Goal: Information Seeking & Learning: Check status

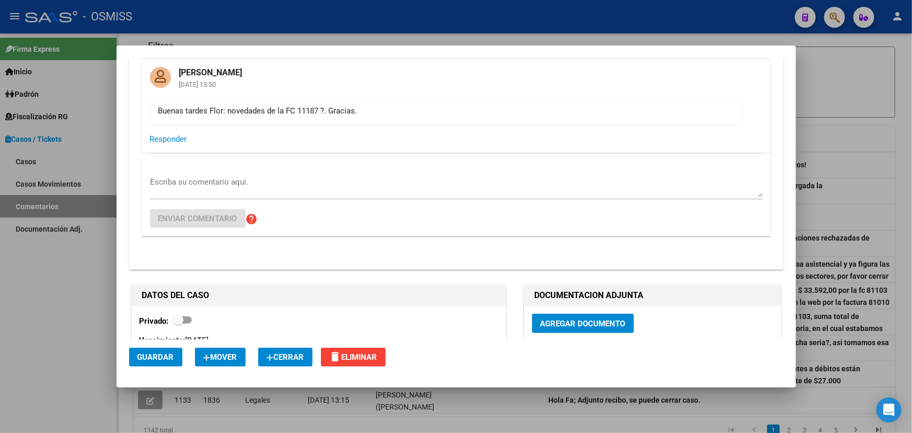
scroll to position [285, 0]
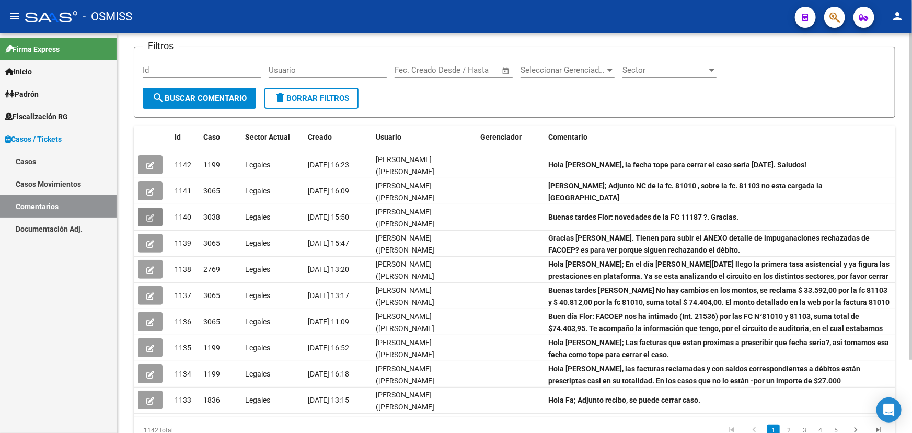
click at [180, 50] on form "Filtros Id Usuario Fecha inicio – Fecha fin Fec. Creado Desde / Hasta Seleccion…" at bounding box center [515, 82] width 762 height 71
click at [205, 76] on div "Id" at bounding box center [202, 71] width 118 height 32
click at [192, 68] on input "Id" at bounding box center [202, 69] width 118 height 9
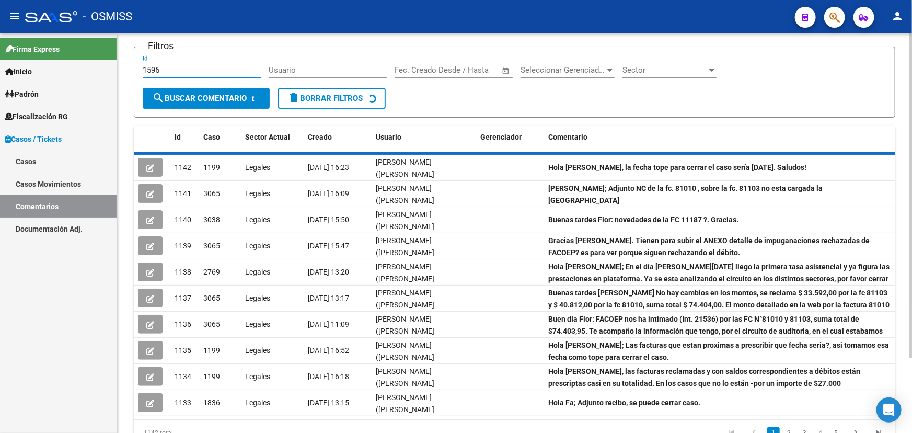
scroll to position [0, 0]
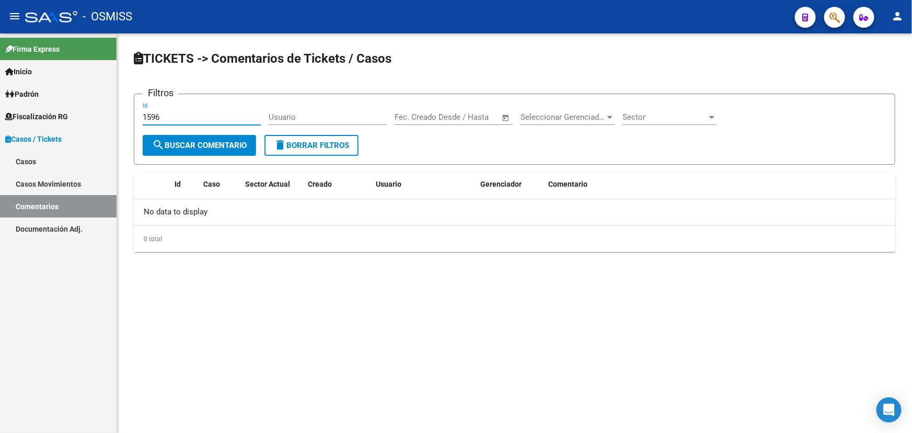
type input "1596"
click at [39, 155] on link "Casos" at bounding box center [58, 161] width 117 height 22
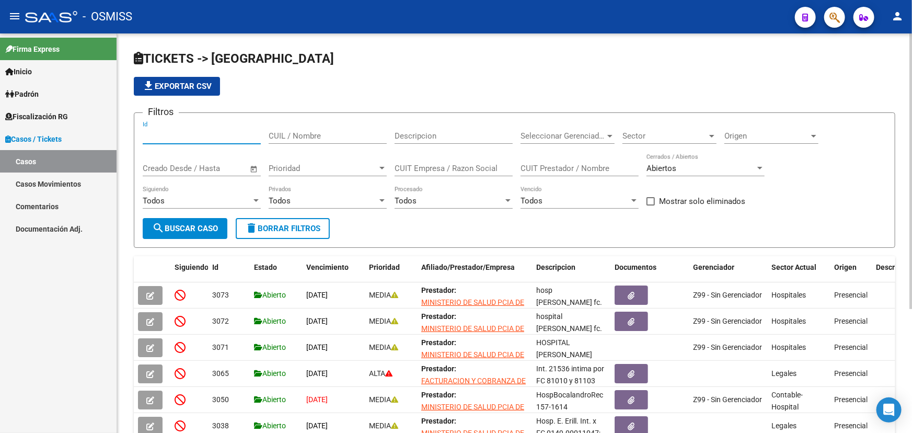
click at [169, 132] on input "Id" at bounding box center [202, 135] width 118 height 9
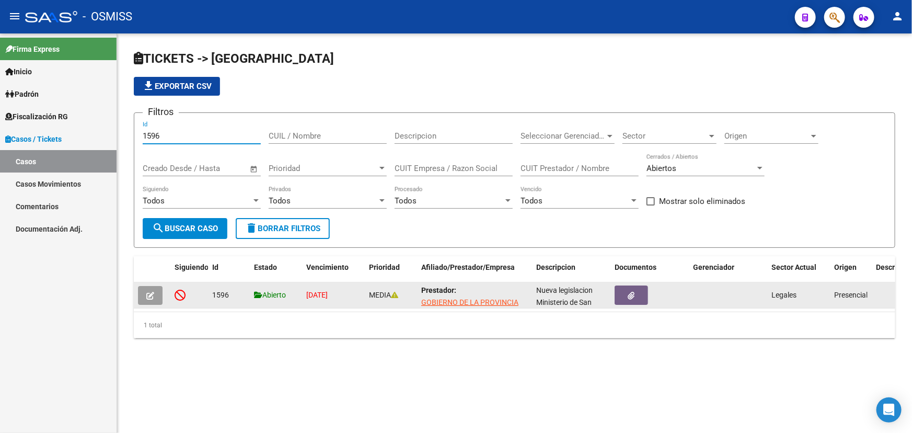
type input "1596"
click at [150, 294] on icon "button" at bounding box center [150, 296] width 8 height 8
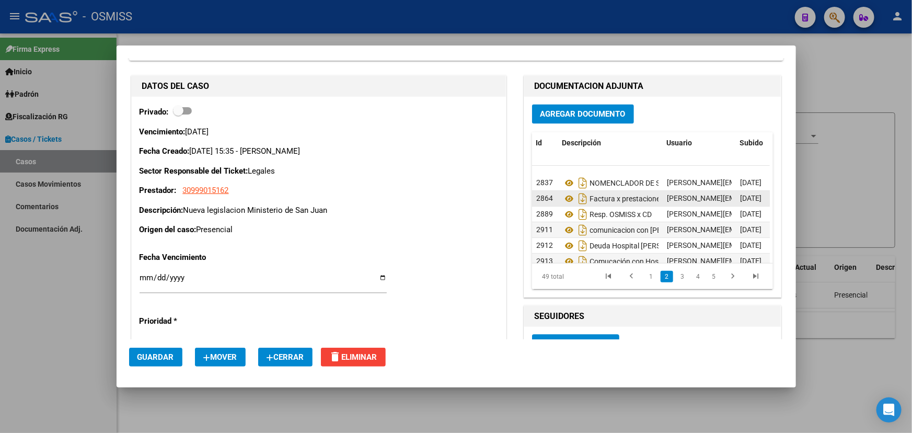
scroll to position [95, 0]
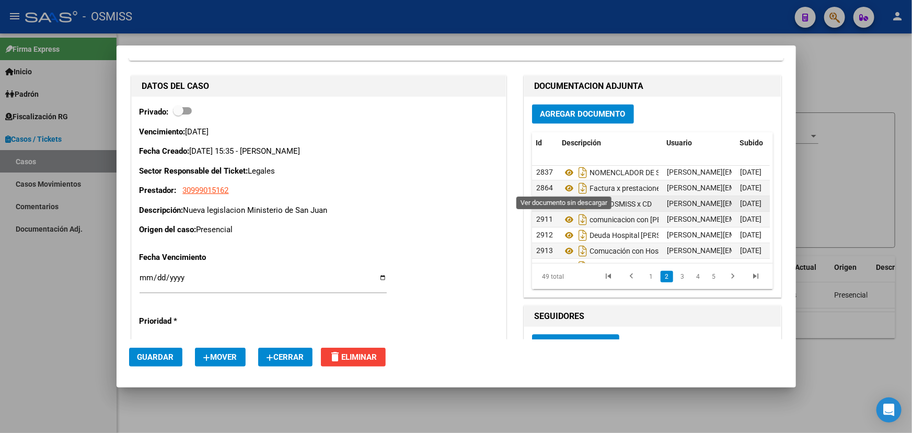
click at [564, 198] on icon at bounding box center [570, 204] width 14 height 13
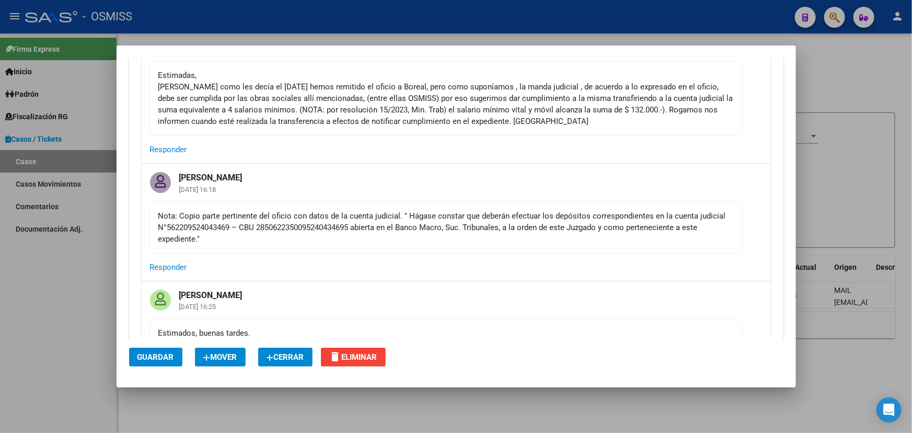
scroll to position [760, 0]
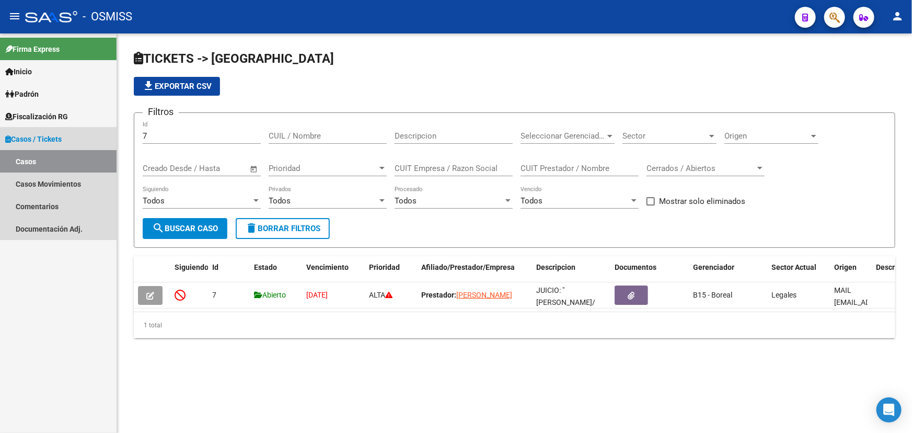
click at [32, 141] on span "Casos / Tickets" at bounding box center [33, 139] width 56 height 12
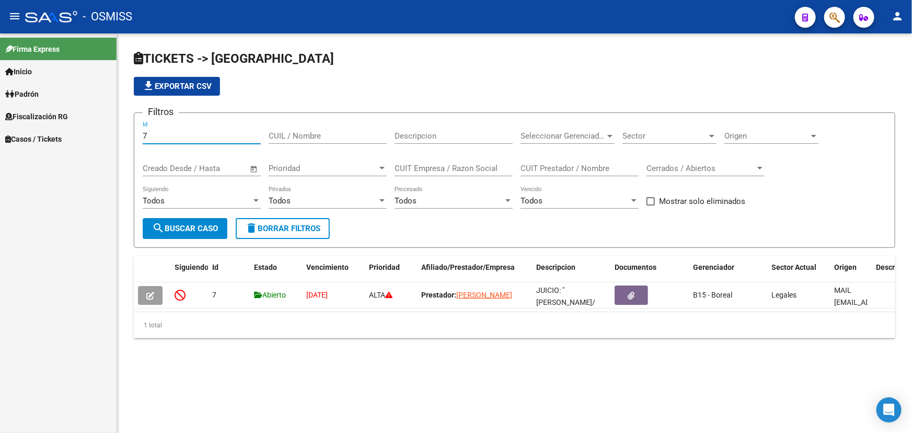
click at [145, 136] on input "7" at bounding box center [202, 135] width 118 height 9
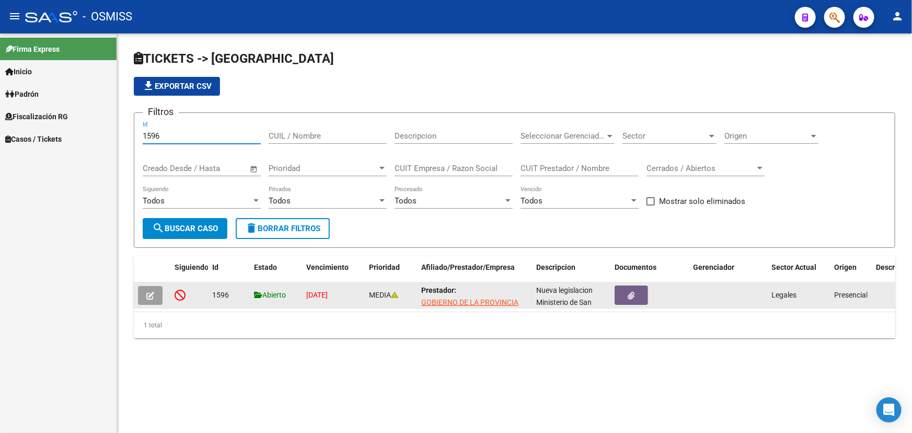
type input "1596"
click at [151, 293] on icon "button" at bounding box center [150, 296] width 8 height 8
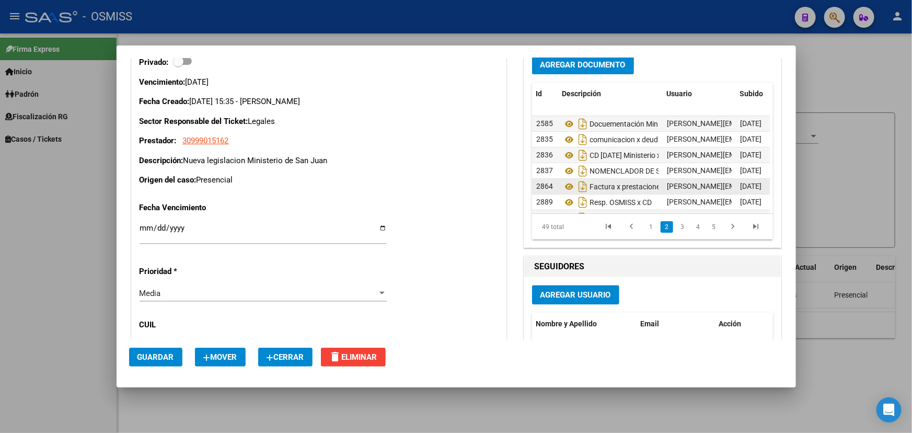
scroll to position [95, 0]
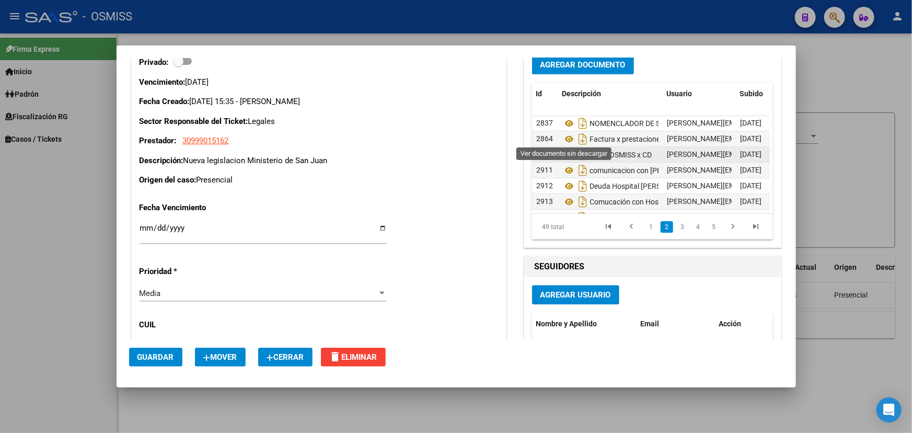
click at [567, 148] on icon at bounding box center [570, 154] width 14 height 13
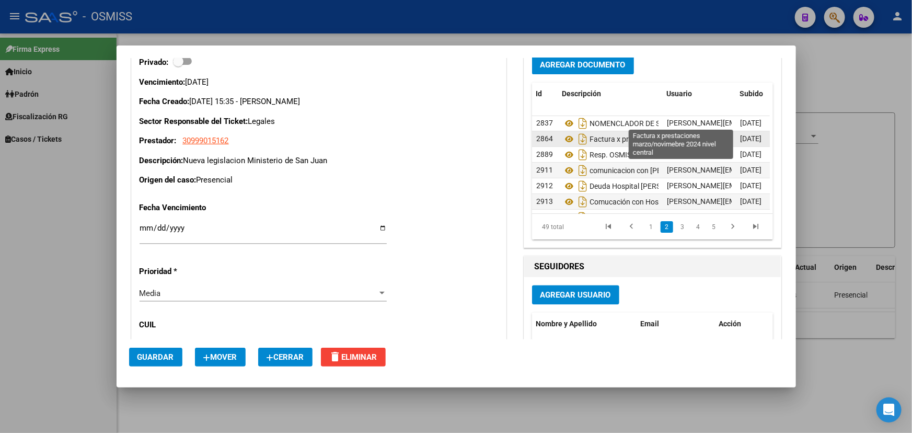
drag, startPoint x: 603, startPoint y: 124, endPoint x: 644, endPoint y: 124, distance: 41.3
click at [624, 135] on span "Factura x prestaciones marzo/novimebre 2024 nivel central" at bounding box center [686, 139] width 192 height 8
click at [650, 135] on span "Factura x prestaciones marzo/novimebre 2024 nivel central" at bounding box center [686, 139] width 192 height 8
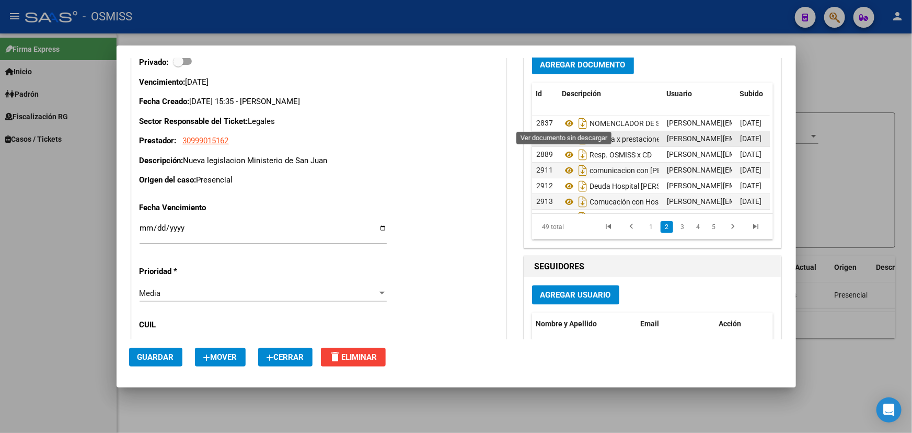
click at [566, 133] on icon at bounding box center [570, 139] width 14 height 13
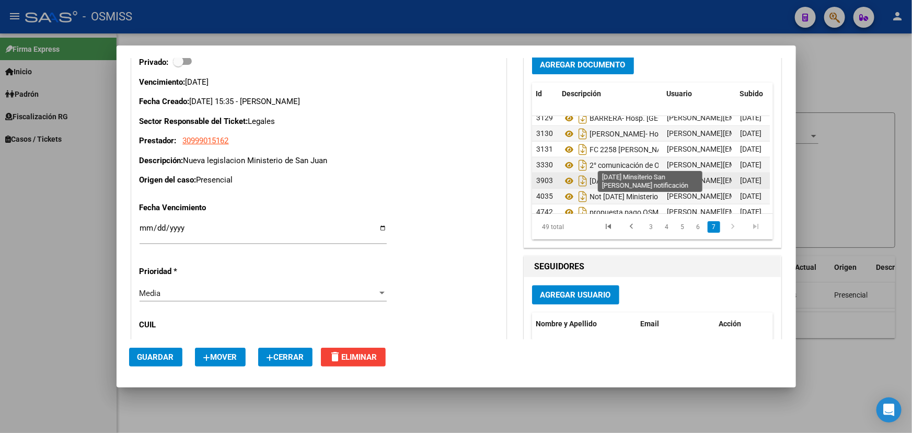
scroll to position [681, 0]
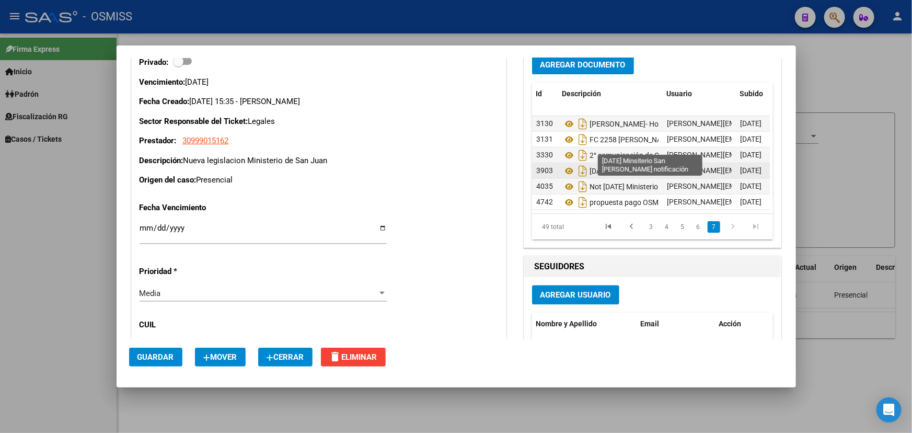
drag, startPoint x: 599, startPoint y: 148, endPoint x: 631, endPoint y: 147, distance: 31.9
click at [620, 166] on span "13-5-25 Minsiterio San Juan notificación" at bounding box center [673, 170] width 166 height 8
click at [631, 166] on span "13-5-25 Minsiterio San Juan notificación" at bounding box center [673, 170] width 166 height 8
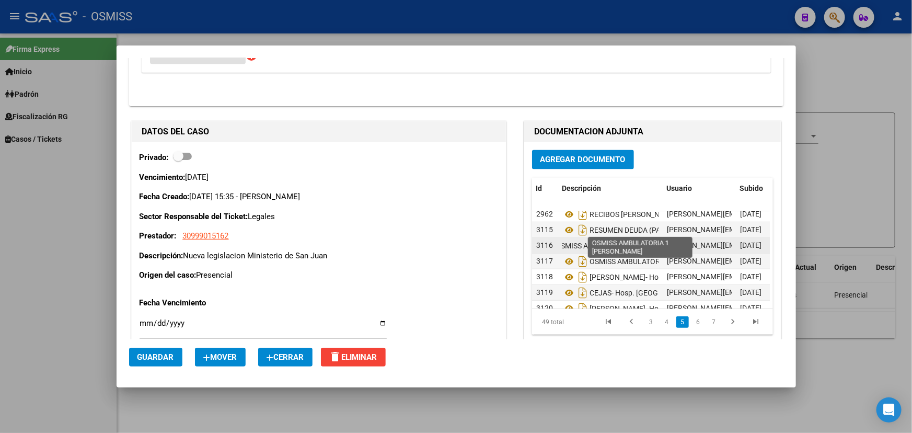
scroll to position [0, 42]
drag, startPoint x: 591, startPoint y: 230, endPoint x: 648, endPoint y: 233, distance: 57.1
click at [648, 237] on div "OSMISS AMBULATORIA 1 Quiroga" at bounding box center [611, 245] width 96 height 17
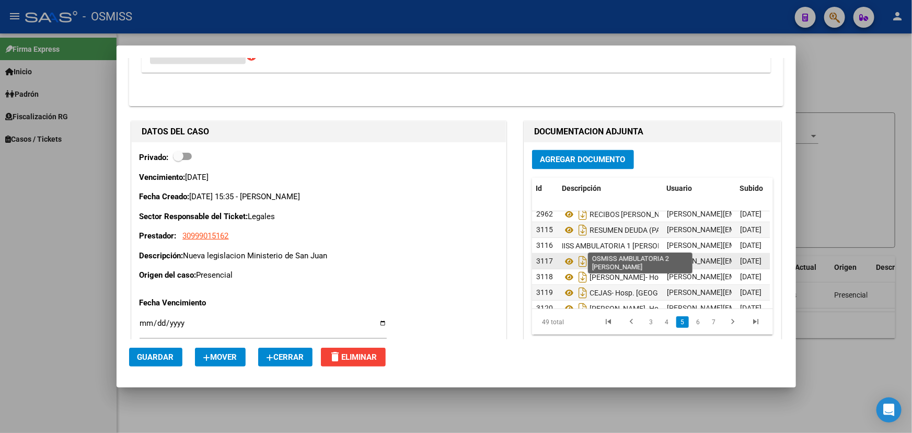
click at [633, 257] on span "OSMISS AMBULATORIA 2 Quiroga" at bounding box center [660, 261] width 141 height 8
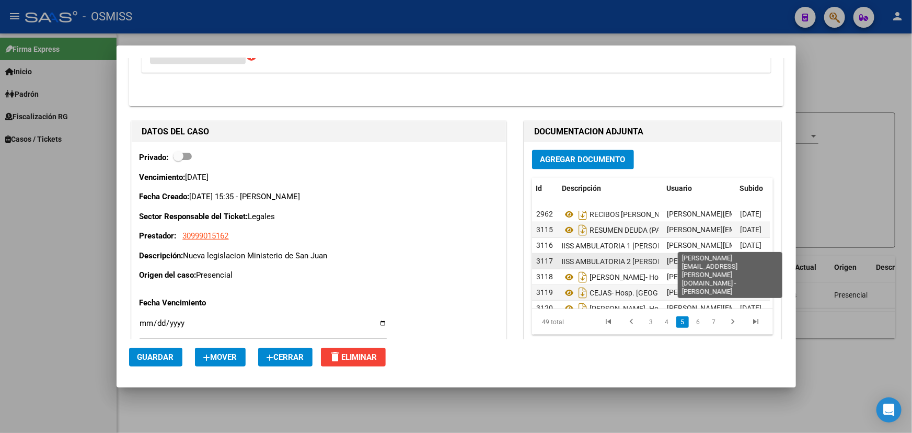
drag, startPoint x: 619, startPoint y: 243, endPoint x: 664, endPoint y: 243, distance: 45.0
click at [670, 254] on div "3117 OSMISS AMBULATORIA 2 Quiroga fany.bracho@osmiss.org.ar - Fany Bracho 30/01…" at bounding box center [686, 262] width 308 height 16
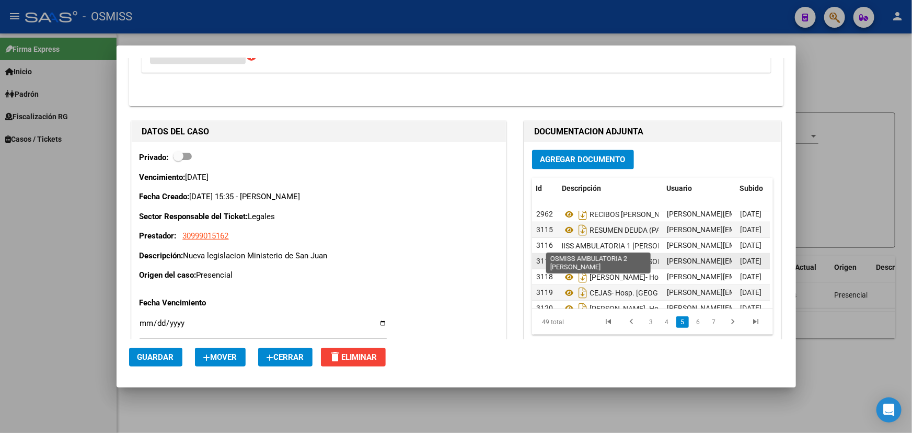
click at [632, 257] on span "OSMISS AMBULATORIA 2 Quiroga" at bounding box center [618, 261] width 141 height 8
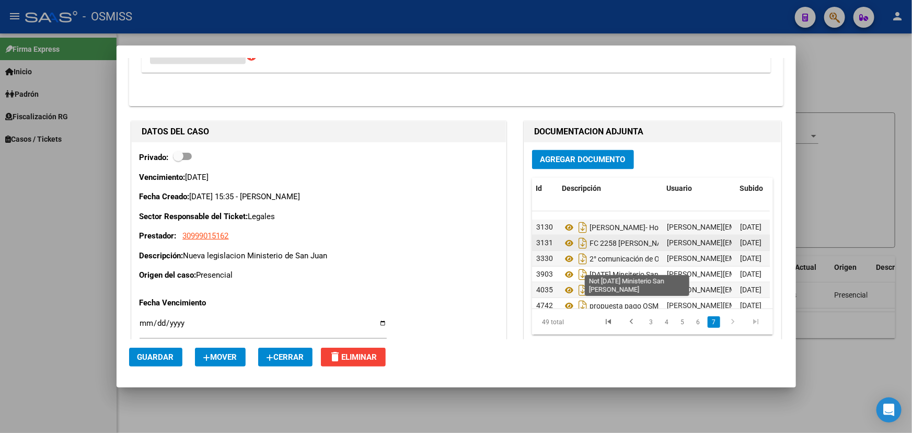
scroll to position [681, 0]
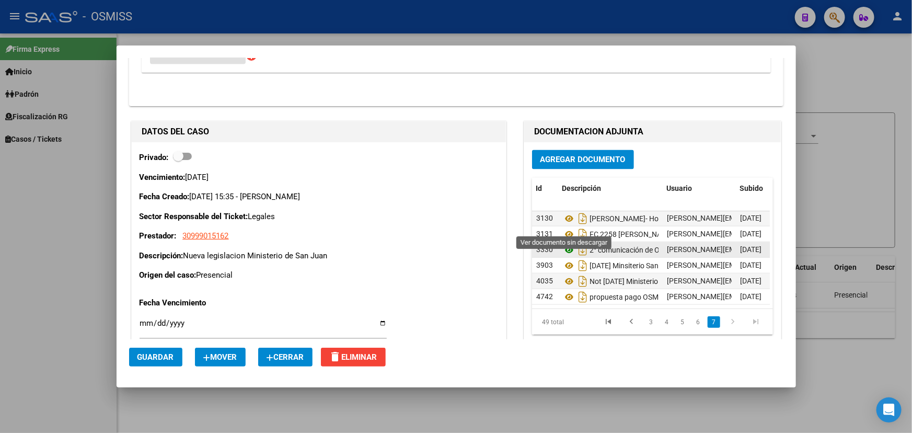
click at [567, 244] on icon at bounding box center [570, 250] width 14 height 13
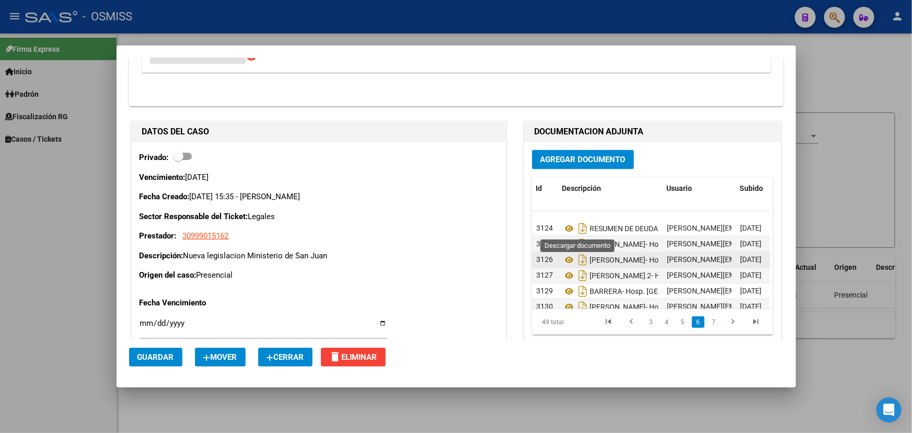
scroll to position [586, 0]
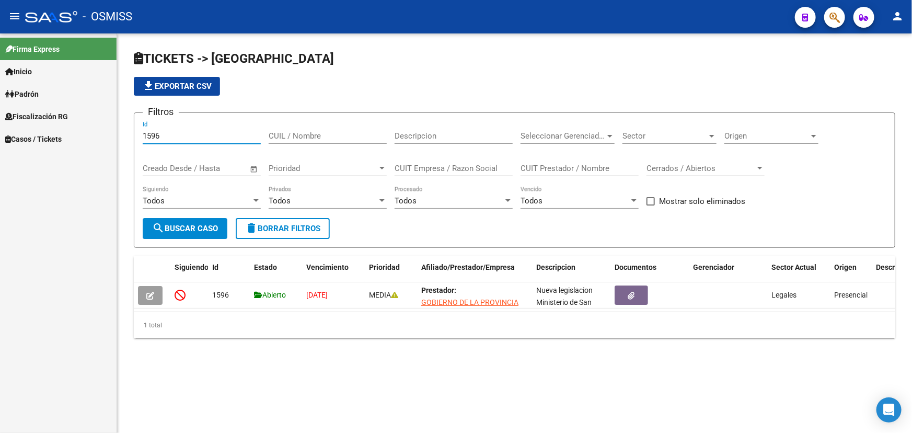
drag, startPoint x: 115, startPoint y: 136, endPoint x: 3, endPoint y: 140, distance: 112.0
click at [0, 139] on mat-sidenav-container "Firma Express Inicio Calendario SSS Instructivos Contacto OS Padrón Afiliados E…" at bounding box center [456, 232] width 912 height 399
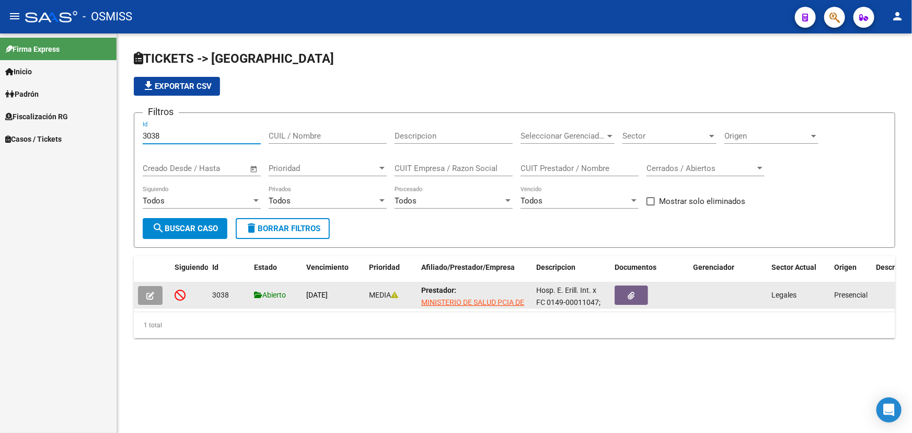
type input "3038"
click at [151, 294] on icon "button" at bounding box center [150, 296] width 8 height 8
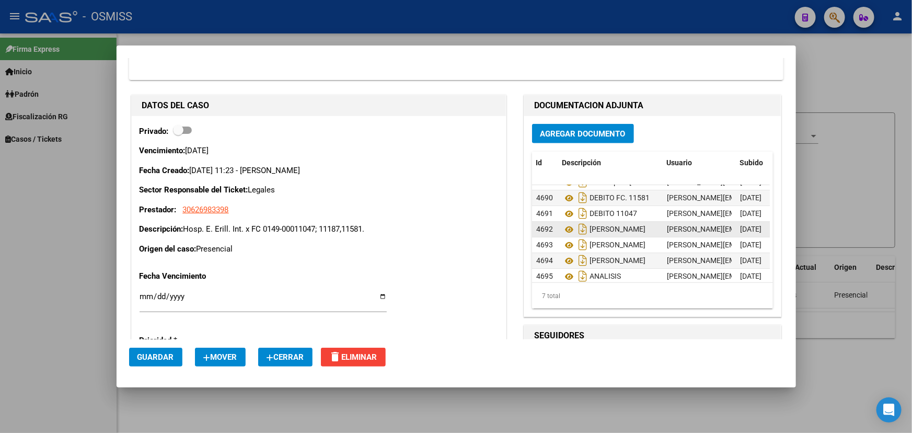
scroll to position [0, 0]
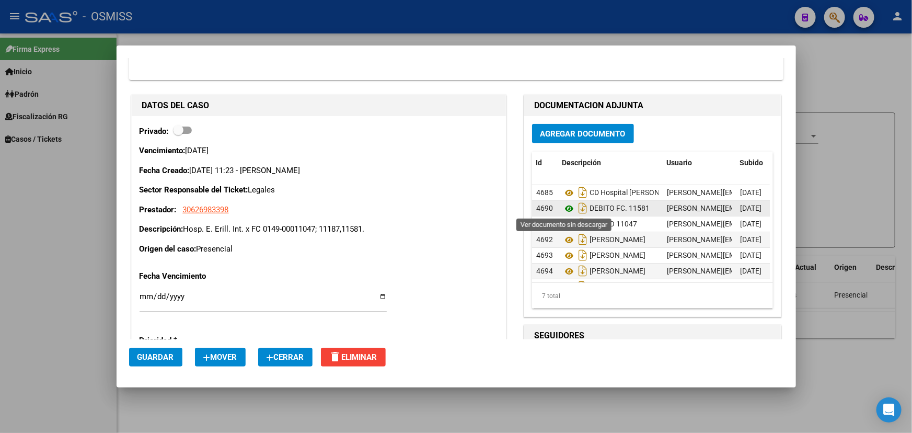
click at [564, 205] on icon at bounding box center [570, 208] width 14 height 13
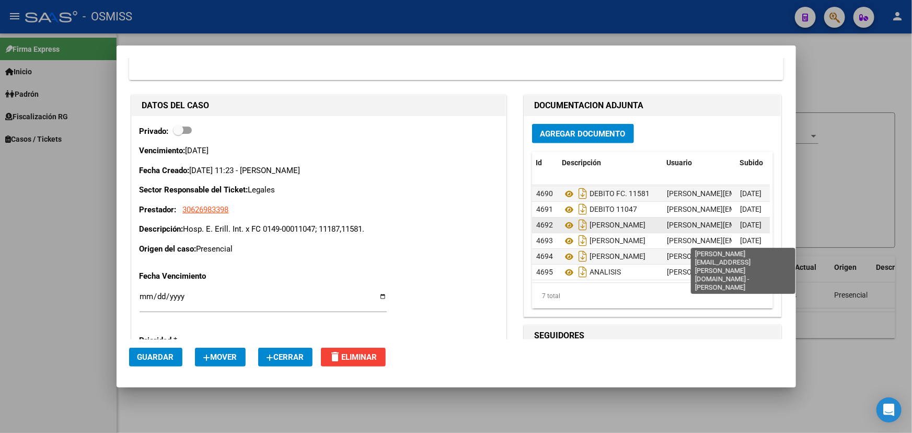
scroll to position [22, 0]
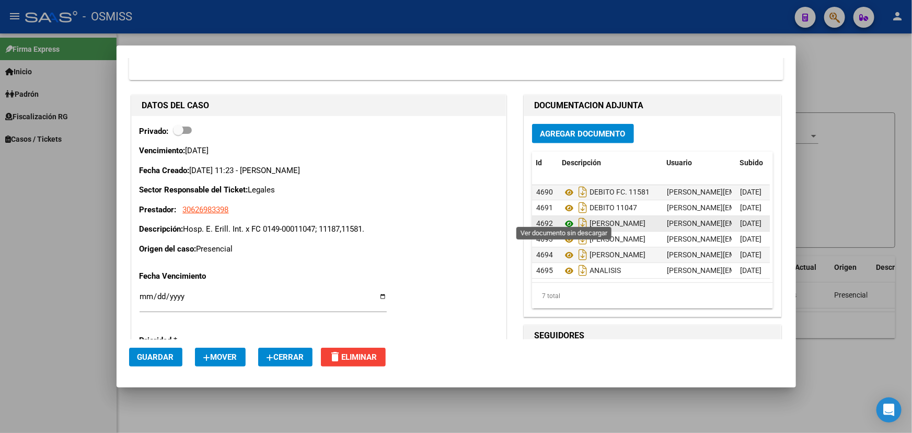
click at [564, 218] on icon at bounding box center [570, 224] width 14 height 13
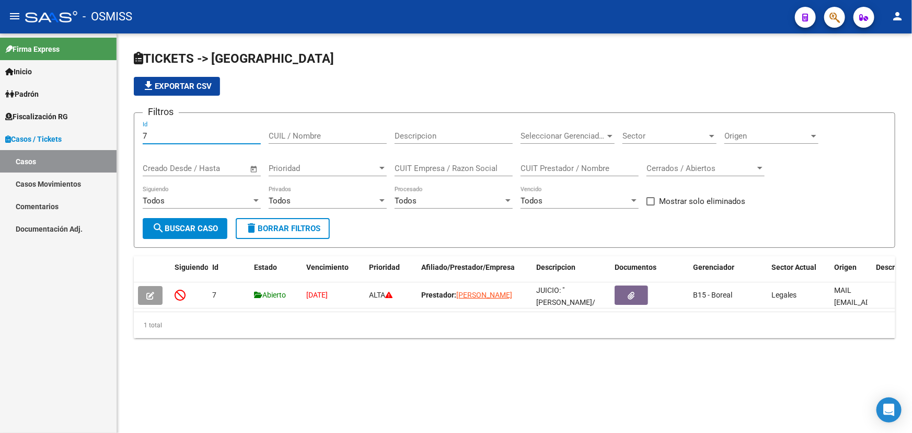
drag, startPoint x: 155, startPoint y: 130, endPoint x: 94, endPoint y: 135, distance: 61.9
click at [96, 130] on mat-sidenav-container "Firma Express Inicio Calendario SSS Instructivos Contacto OS Padrón Afiliados E…" at bounding box center [456, 232] width 912 height 399
click at [173, 131] on input "3035" at bounding box center [202, 135] width 118 height 9
type input "3041"
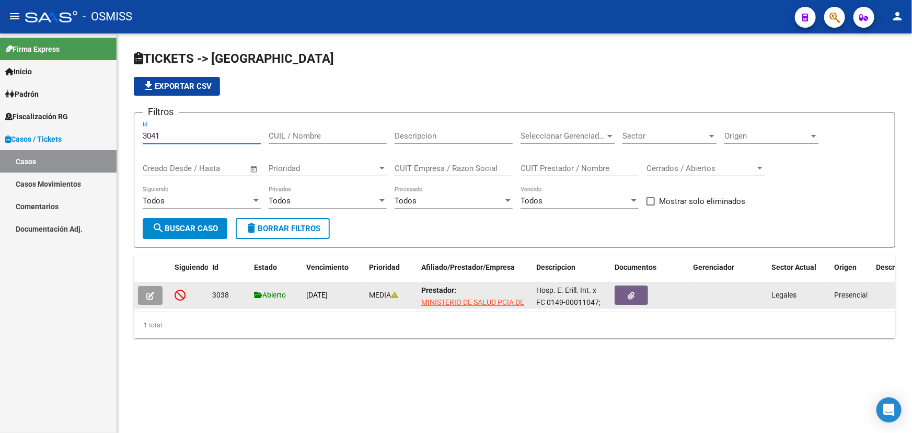
click at [142, 295] on button "button" at bounding box center [150, 295] width 25 height 19
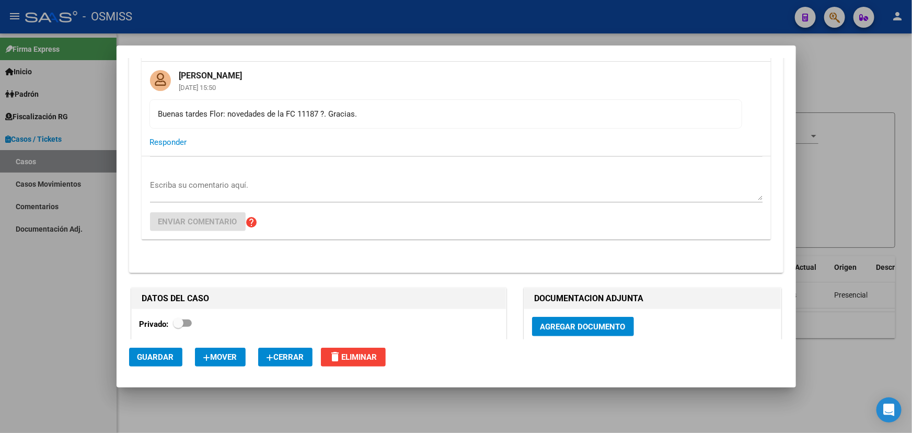
scroll to position [190, 0]
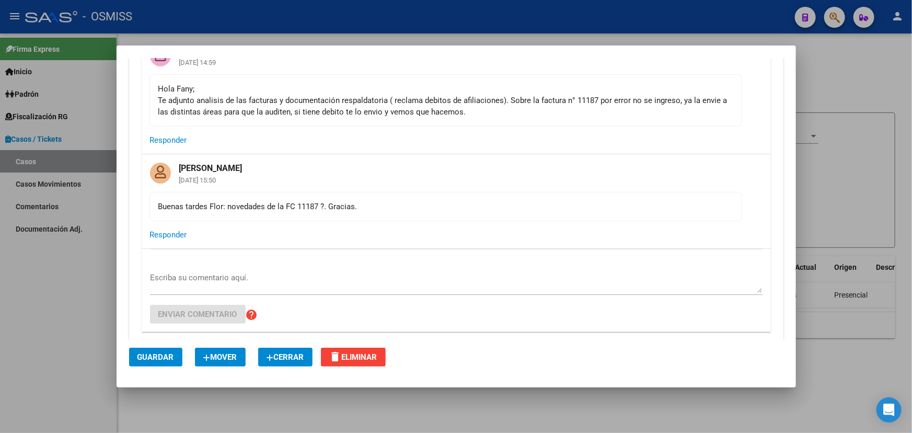
drag, startPoint x: 213, startPoint y: 202, endPoint x: 404, endPoint y: 212, distance: 191.6
click at [404, 212] on mat-card-content "Buenas tardes Flor: novedades de la FC 11187 ?. Gracias." at bounding box center [446, 206] width 593 height 29
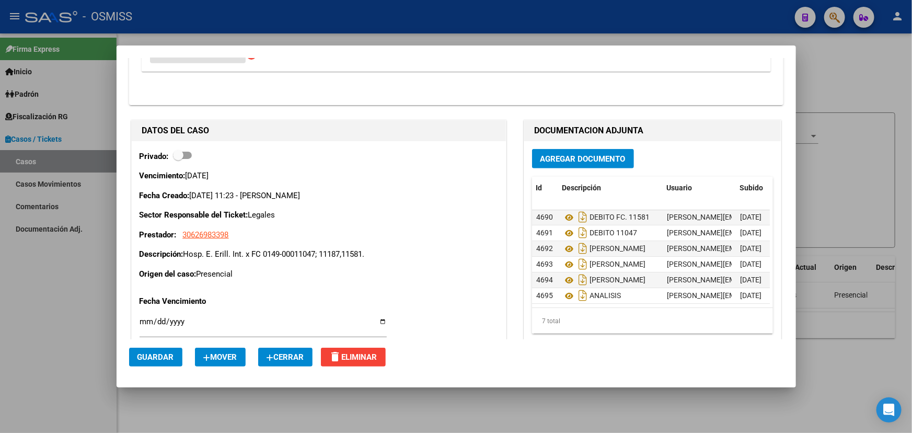
scroll to position [523, 0]
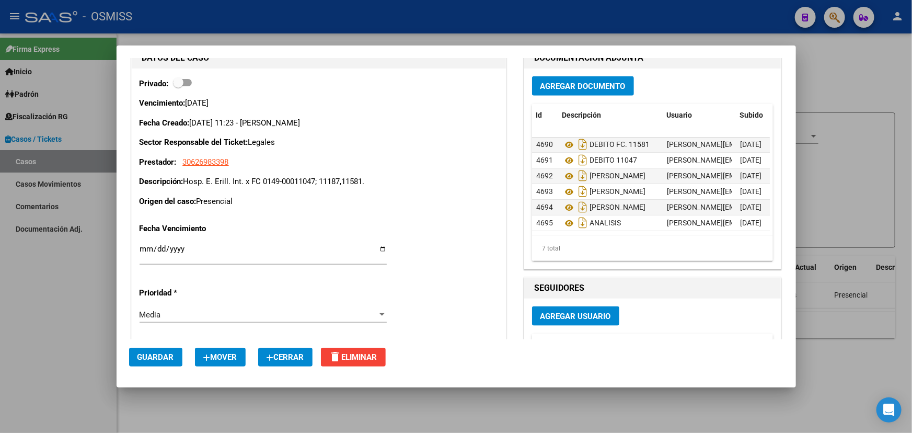
drag, startPoint x: 246, startPoint y: 185, endPoint x: 339, endPoint y: 187, distance: 92.6
click at [339, 187] on p "Descripción: Hosp. [PERSON_NAME]. Int. x FC 0149-00011047; 11187,11581." at bounding box center [319, 182] width 359 height 12
click at [356, 187] on p "Descripción: Hosp. [PERSON_NAME]. Int. x FC 0149-00011047; 11187,11581." at bounding box center [319, 182] width 359 height 12
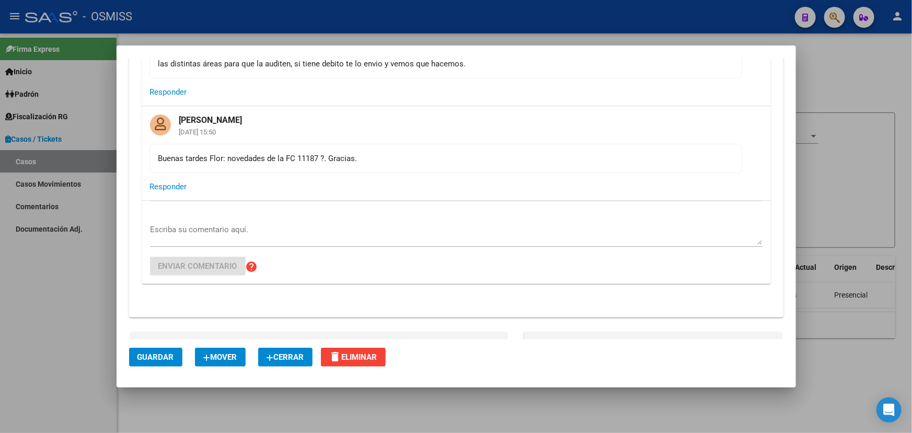
scroll to position [237, 0]
click at [250, 223] on div "Escriba su comentario aquí." at bounding box center [456, 234] width 613 height 25
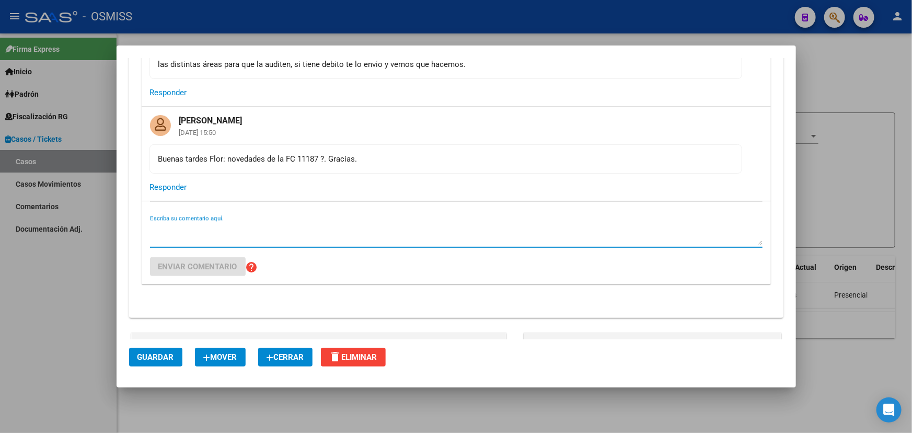
click at [202, 230] on textarea "Escriba su comentario aquí." at bounding box center [456, 234] width 613 height 21
click at [207, 231] on textarea "Escriba su comentario aquí." at bounding box center [456, 234] width 613 height 21
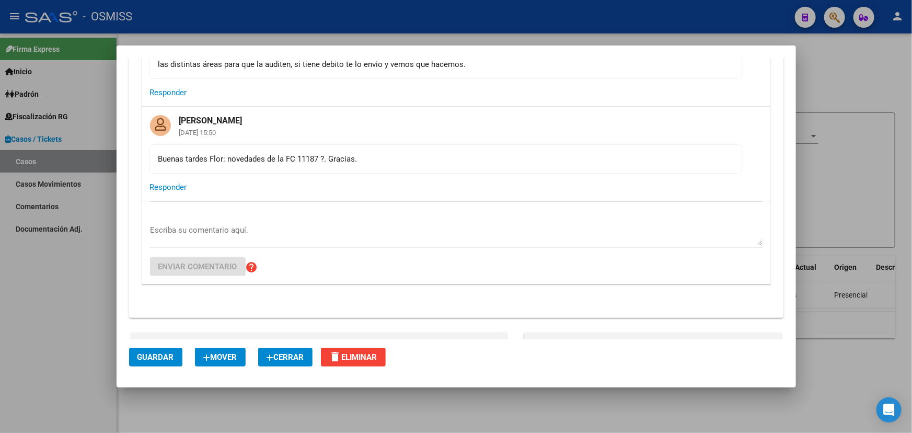
drag, startPoint x: 293, startPoint y: 167, endPoint x: 361, endPoint y: 169, distance: 68.0
click at [353, 169] on mat-card-content "Buenas tardes Flor: novedades de la FC 11187 ?. Gracias." at bounding box center [446, 158] width 593 height 29
click at [381, 169] on mat-card-content "Buenas tardes Flor: novedades de la FC 11187 ?. Gracias." at bounding box center [446, 158] width 593 height 29
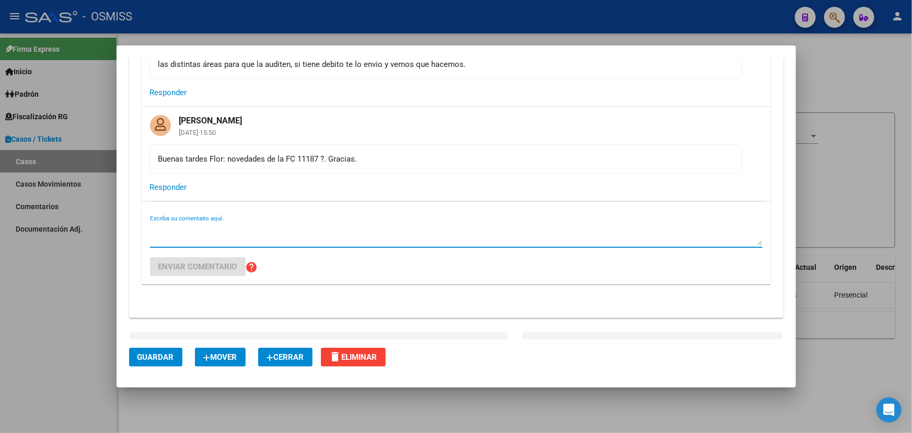
click at [195, 235] on textarea "Escriba su comentario aquí." at bounding box center [456, 234] width 613 height 21
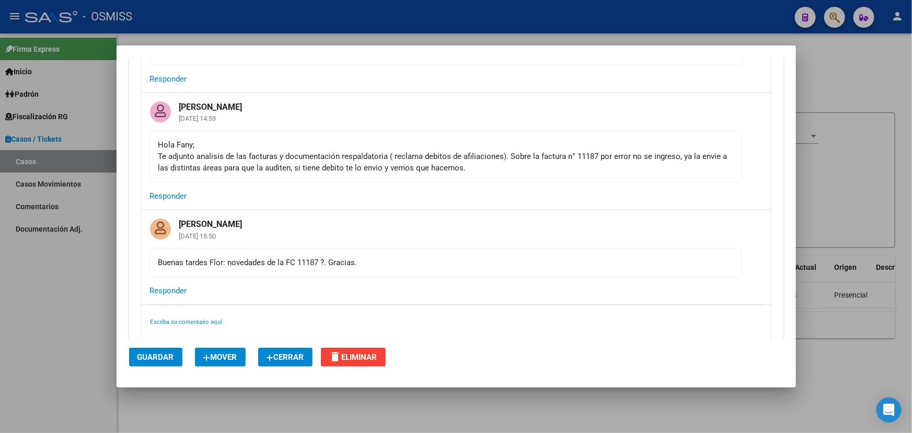
scroll to position [133, 0]
drag, startPoint x: 179, startPoint y: 268, endPoint x: 460, endPoint y: 271, distance: 280.8
click at [460, 271] on mat-card-content "Buenas tardes Flor: novedades de la FC 11187 ?. Gracias." at bounding box center [446, 262] width 593 height 29
click at [466, 271] on mat-card-content "Buenas tardes Flor: novedades de la FC 11187 ?. Gracias." at bounding box center [446, 262] width 593 height 29
drag, startPoint x: 173, startPoint y: 152, endPoint x: 619, endPoint y: 181, distance: 447.0
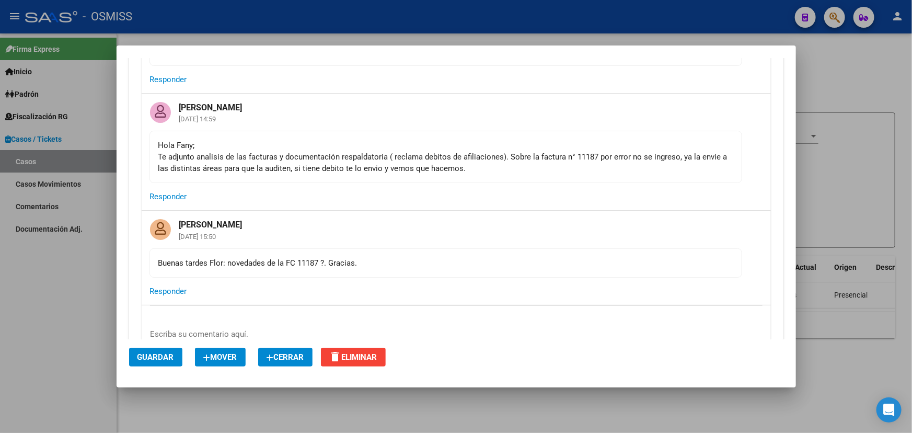
click at [619, 181] on mat-card-content "Hola [PERSON_NAME]; Te adjunto analisis de las facturas y documentación respald…" at bounding box center [446, 157] width 593 height 52
click at [340, 158] on div "Hola [PERSON_NAME]; Te adjunto analisis de las facturas y documentación respald…" at bounding box center [445, 157] width 575 height 35
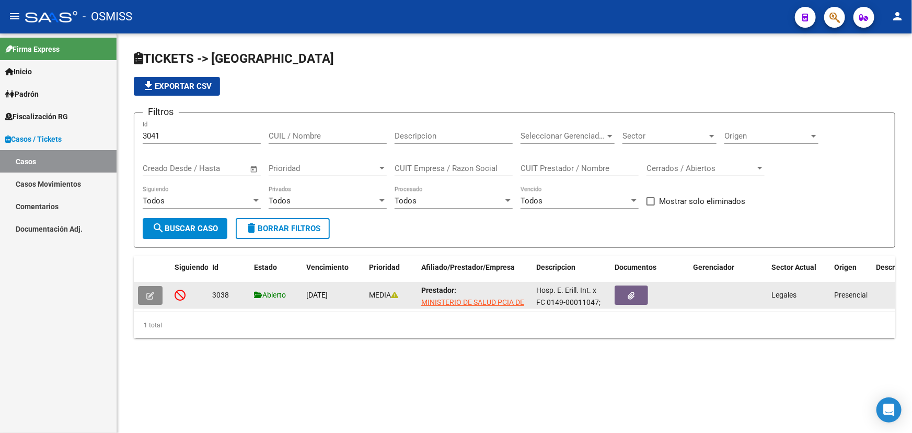
click at [151, 293] on icon "button" at bounding box center [150, 296] width 8 height 8
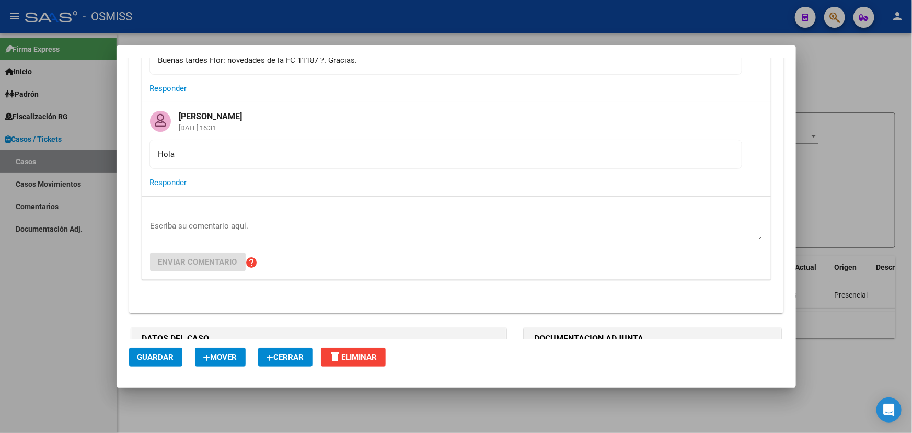
scroll to position [333, 0]
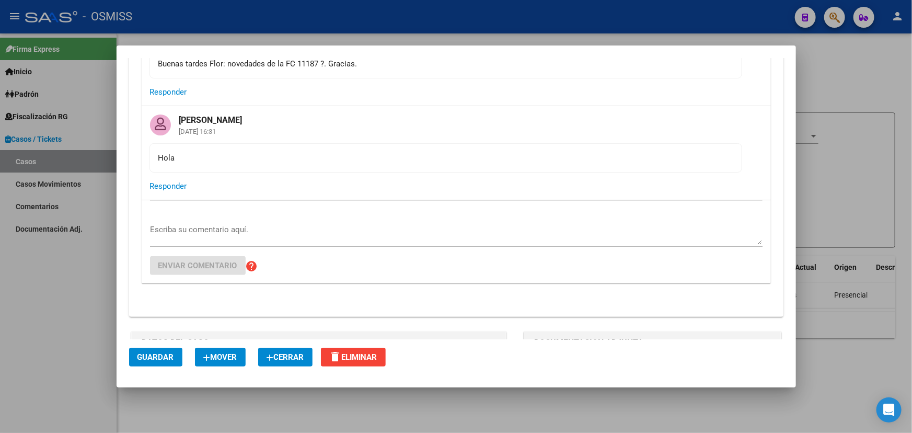
drag, startPoint x: 162, startPoint y: 163, endPoint x: 225, endPoint y: 173, distance: 64.6
click at [225, 173] on div "[PERSON_NAME] [DATE] 16:31 Hola Responder" at bounding box center [456, 153] width 629 height 94
click at [284, 180] on mat-card-actions "Responder" at bounding box center [456, 186] width 629 height 27
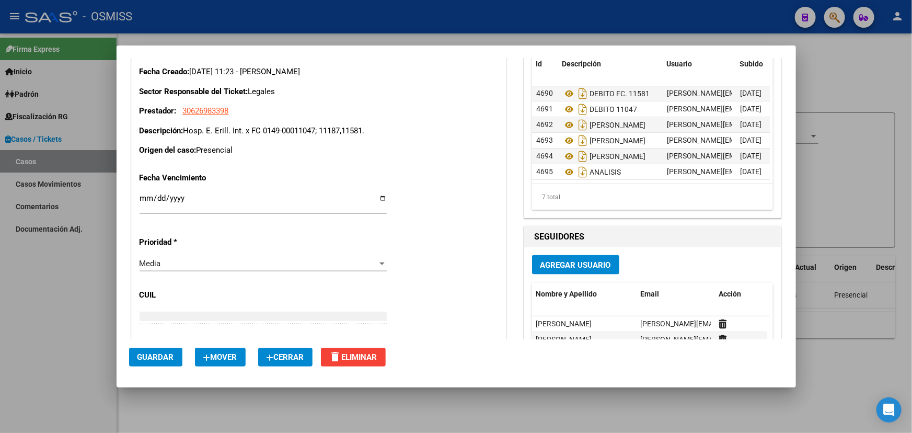
scroll to position [665, 0]
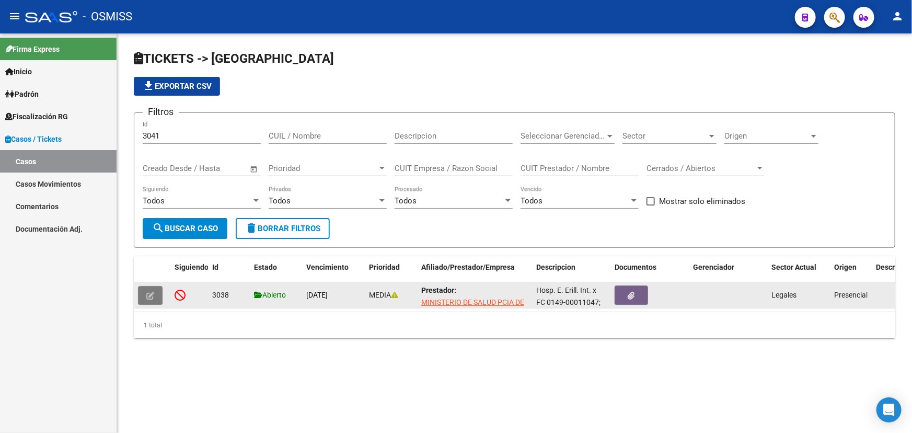
click at [155, 293] on button "button" at bounding box center [150, 295] width 25 height 19
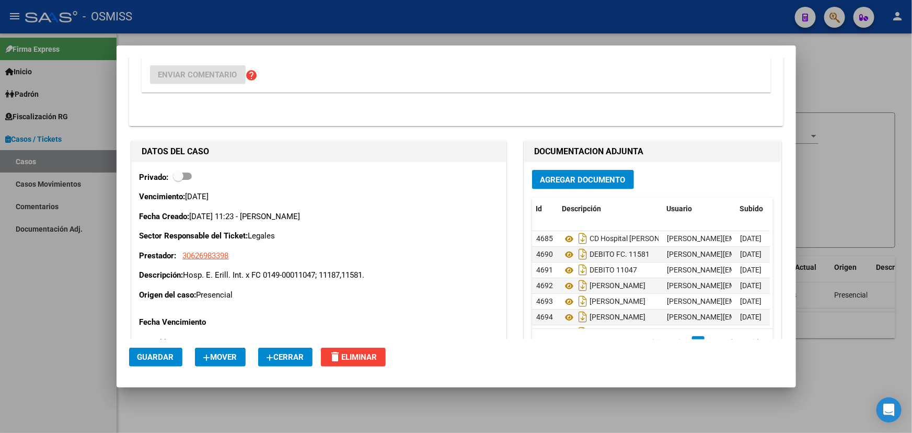
scroll to position [475, 0]
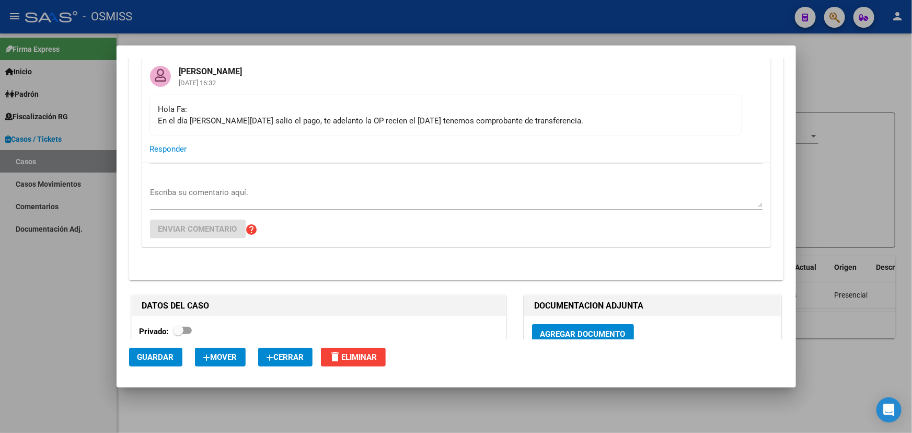
drag, startPoint x: 256, startPoint y: 122, endPoint x: 382, endPoint y: 121, distance: 125.5
click at [376, 119] on div "Hola Fa: En el día [PERSON_NAME][DATE] salio el pago, te adelanto la OP recien …" at bounding box center [445, 115] width 575 height 23
drag, startPoint x: 391, startPoint y: 122, endPoint x: 518, endPoint y: 120, distance: 127.1
click at [406, 126] on mat-card-content "Hola Fa: En el día [PERSON_NAME][DATE] salio el pago, te adelanto la OP recien …" at bounding box center [446, 115] width 593 height 41
click at [490, 117] on div "Hola Fa: En el día [PERSON_NAME][DATE] salio el pago, te adelanto la OP recien …" at bounding box center [445, 115] width 575 height 23
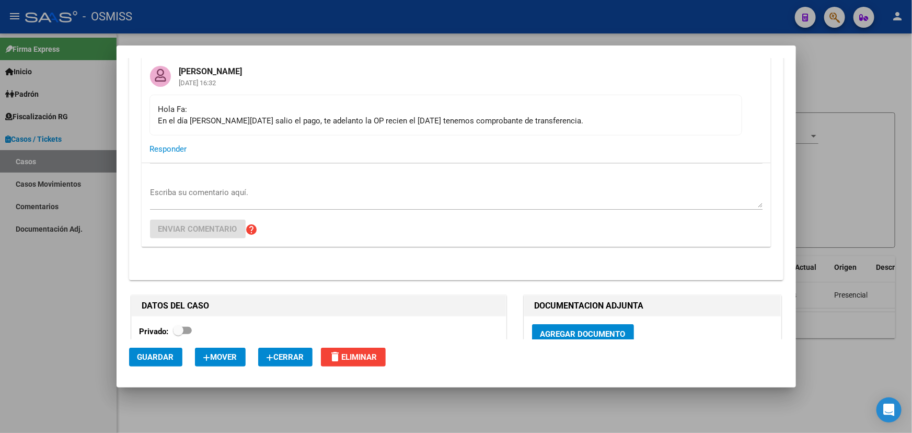
drag, startPoint x: 517, startPoint y: 120, endPoint x: 216, endPoint y: 120, distance: 300.1
click at [191, 122] on div "Hola Fa: En el día [PERSON_NAME][DATE] salio el pago, te adelanto la OP recien …" at bounding box center [445, 115] width 575 height 23
click at [235, 120] on div "Hola Fa: En el día [PERSON_NAME][DATE] salio el pago, te adelanto la OP recien …" at bounding box center [445, 115] width 575 height 23
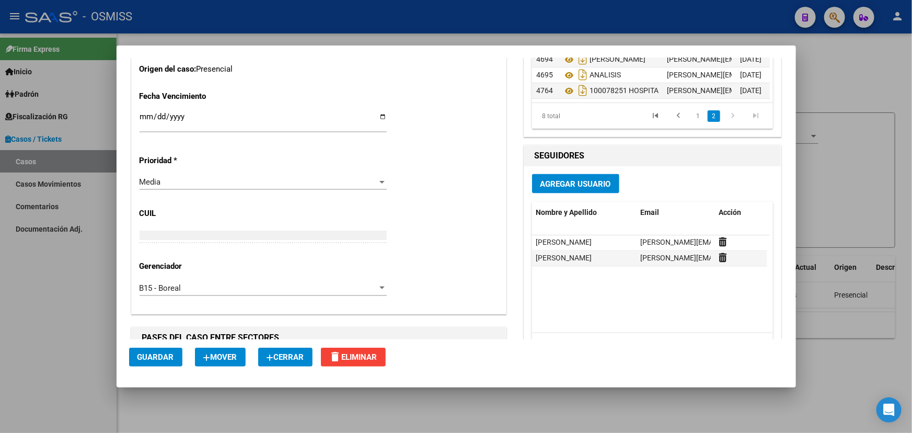
scroll to position [760, 0]
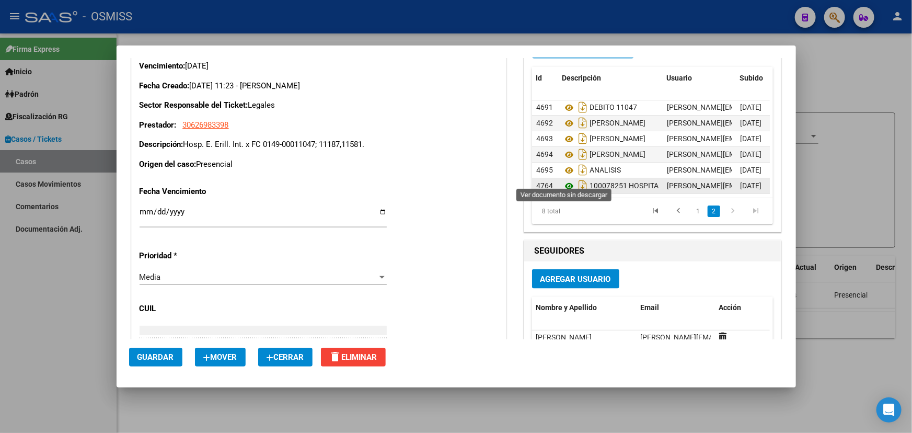
click at [563, 180] on icon at bounding box center [570, 186] width 14 height 13
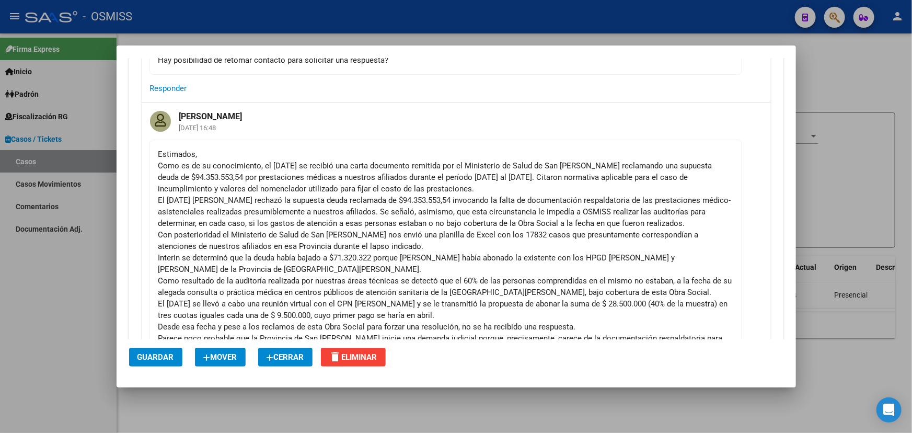
scroll to position [5008, 0]
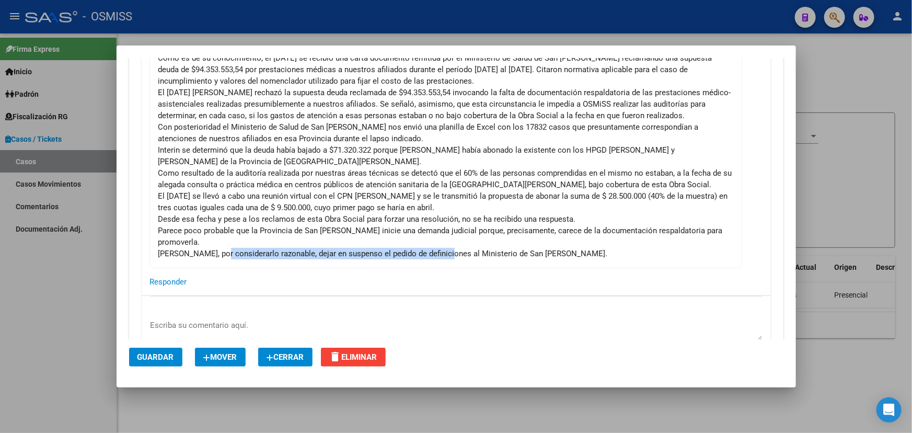
drag, startPoint x: 219, startPoint y: 227, endPoint x: 448, endPoint y: 225, distance: 229.0
click at [444, 225] on div "Estimados, Como es de su conocimiento, el 2 de enero de 2025 se recibió una car…" at bounding box center [445, 150] width 575 height 219
click at [489, 224] on div "Estimados, Como es de su conocimiento, el 2 de enero de 2025 se recibió una car…" at bounding box center [445, 150] width 575 height 219
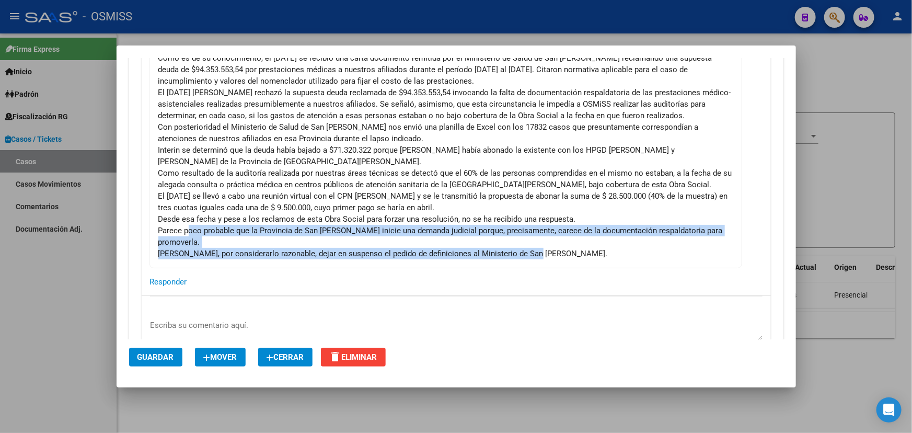
drag, startPoint x: 548, startPoint y: 224, endPoint x: 187, endPoint y: 211, distance: 361.5
click at [187, 211] on div "Estimados, Como es de su conocimiento, el 2 de enero de 2025 se recibió una car…" at bounding box center [445, 150] width 575 height 219
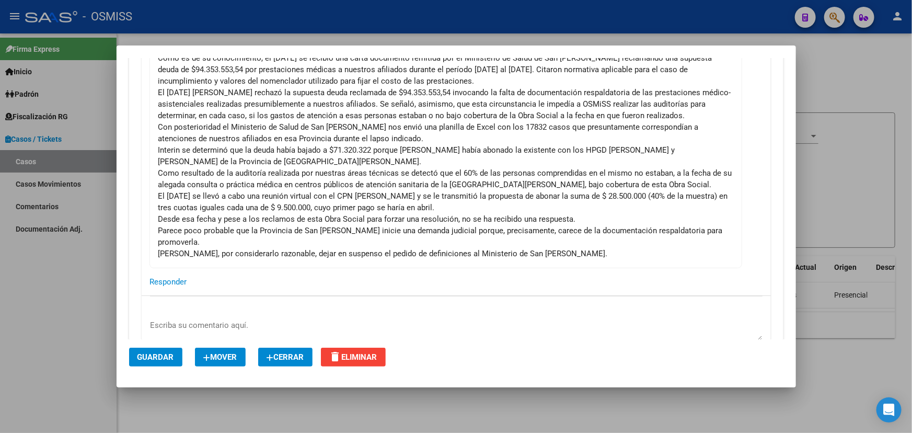
click at [234, 191] on div "Estimados, Como es de su conocimiento, el 2 de enero de 2025 se recibió una car…" at bounding box center [445, 150] width 575 height 219
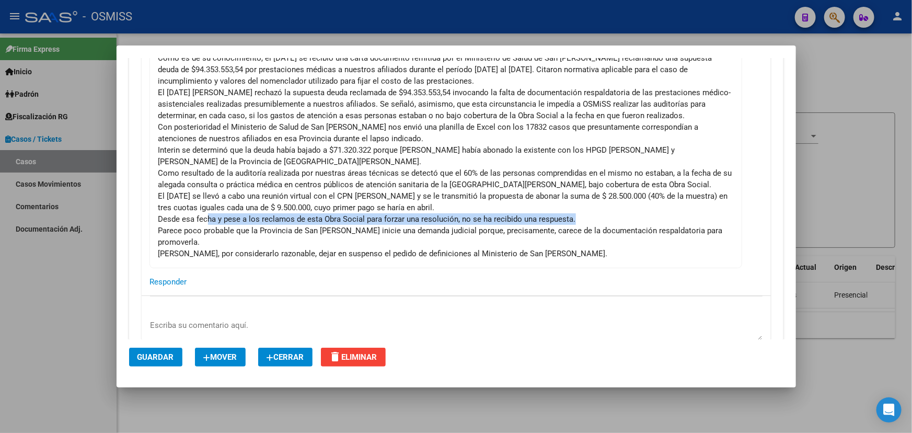
drag, startPoint x: 211, startPoint y: 201, endPoint x: 604, endPoint y: 203, distance: 392.7
click at [604, 203] on div "Estimados, Como es de su conocimiento, el 2 de enero de 2025 se recibió una car…" at bounding box center [445, 150] width 575 height 219
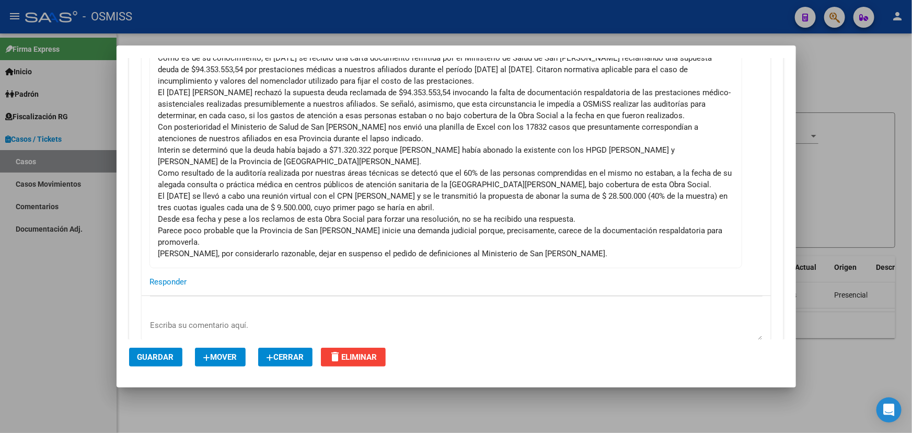
click at [612, 214] on div "Estimados, Como es de su conocimiento, el 2 de enero de 2025 se recibió una car…" at bounding box center [445, 150] width 575 height 219
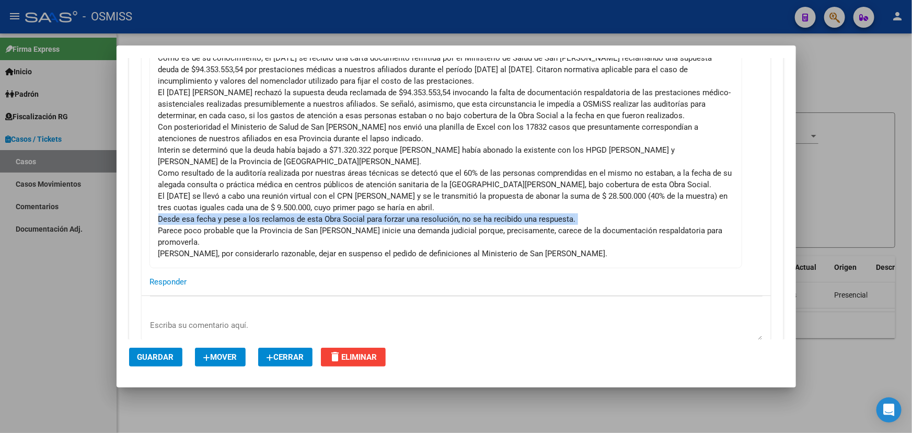
drag, startPoint x: 154, startPoint y: 217, endPoint x: 685, endPoint y: 205, distance: 531.9
click at [685, 205] on mat-card-content "Estimados, Como es de su conocimiento, el 2 de enero de 2025 se recibió una car…" at bounding box center [446, 150] width 593 height 236
click at [685, 205] on div "Estimados, Como es de su conocimiento, el 2 de enero de 2025 se recibió una car…" at bounding box center [445, 150] width 575 height 219
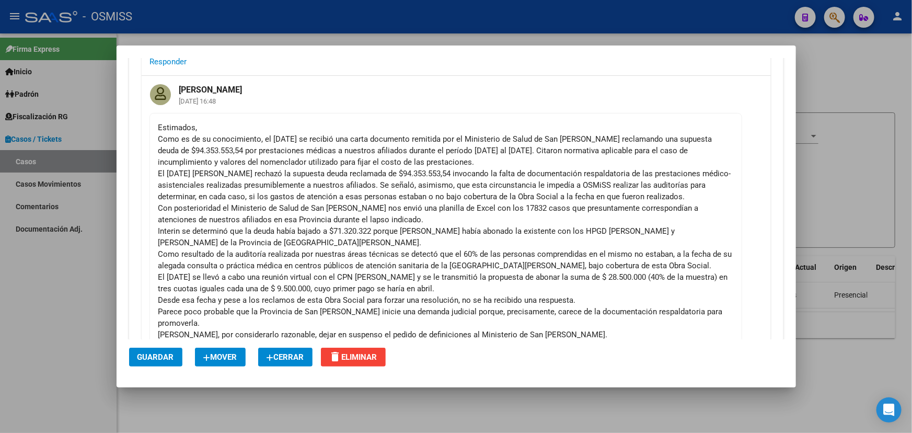
scroll to position [4865, 0]
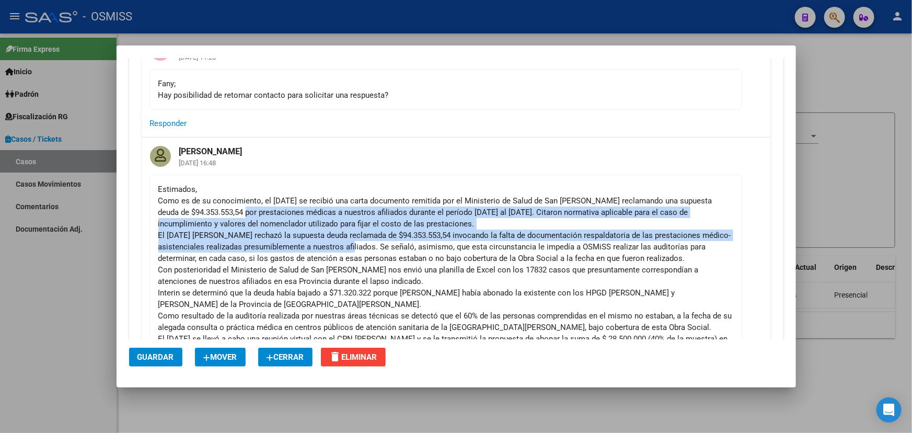
drag, startPoint x: 243, startPoint y: 202, endPoint x: 390, endPoint y: 268, distance: 160.8
click at [366, 229] on div "Estimados, Como es de su conocimiento, el 2 de enero de 2025 se recibió una car…" at bounding box center [445, 293] width 575 height 219
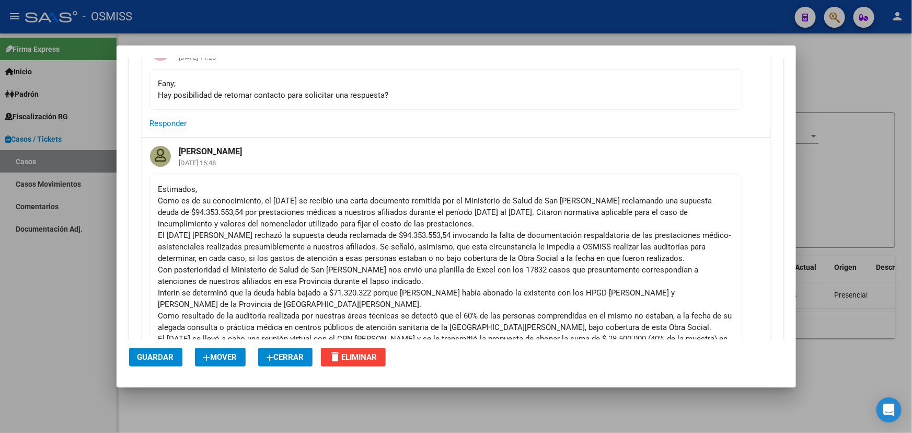
click at [391, 269] on div "Estimados, Como es de su conocimiento, el 2 de enero de 2025 se recibió una car…" at bounding box center [445, 293] width 575 height 219
drag, startPoint x: 307, startPoint y: 276, endPoint x: 501, endPoint y: 281, distance: 193.5
click at [501, 281] on div "Estimados, Como es de su conocimiento, el 2 de enero de 2025 se recibió una car…" at bounding box center [445, 293] width 575 height 219
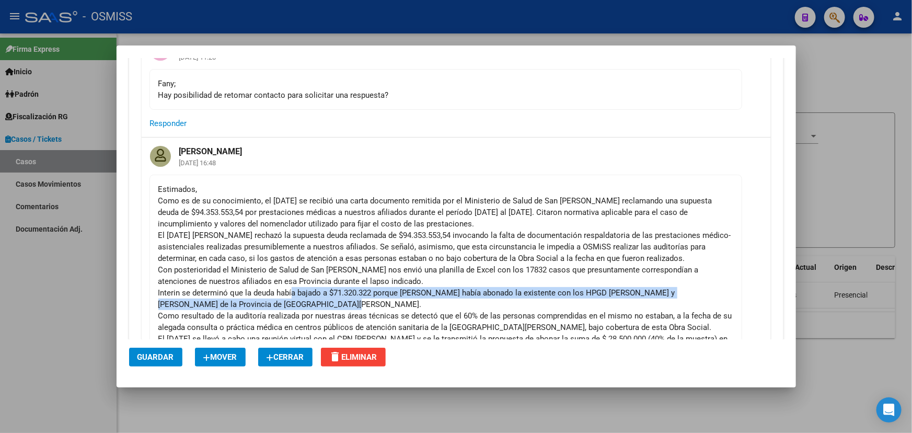
click at [547, 272] on div "Estimados, Como es de su conocimiento, el 2 de enero de 2025 se recibió una car…" at bounding box center [445, 293] width 575 height 219
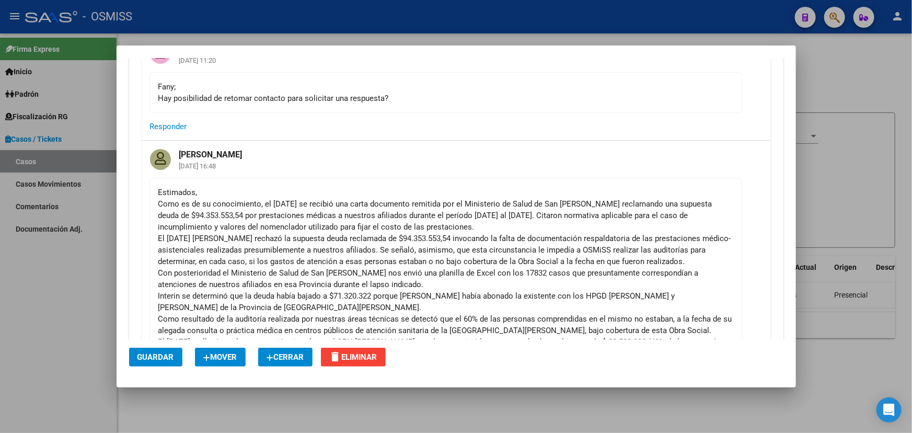
scroll to position [4817, 0]
